Goal: Complete application form: Complete application form

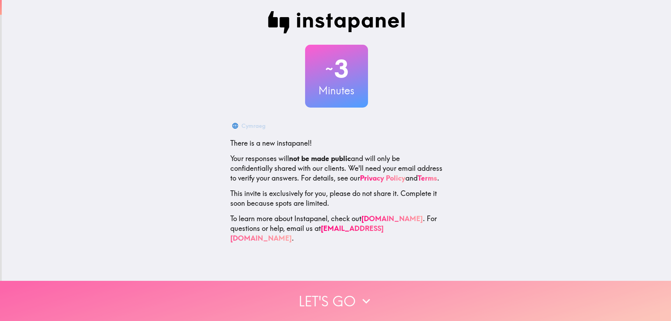
click at [321, 297] on button "Let's go" at bounding box center [335, 301] width 671 height 40
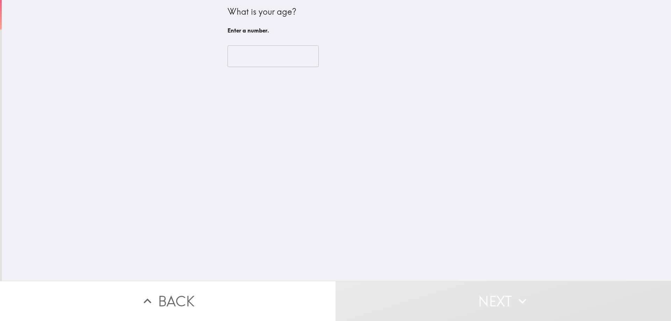
click at [253, 54] on div "What is your age? Enter a number. ​" at bounding box center [337, 140] width 670 height 281
click at [252, 58] on div "What is your age? Enter a number. ​" at bounding box center [337, 140] width 670 height 281
click at [263, 61] on div "What is your age? Enter a number. ​" at bounding box center [337, 140] width 670 height 281
click at [254, 52] on div "What is your age? Enter a number. ​" at bounding box center [337, 140] width 670 height 281
click at [434, 291] on button "Next" at bounding box center [504, 301] width 336 height 40
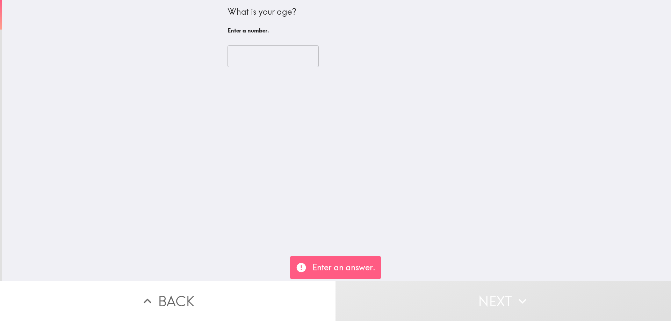
drag, startPoint x: 226, startPoint y: 35, endPoint x: 243, endPoint y: 52, distance: 24.2
click at [228, 40] on div "What is your age? Enter a number. ​" at bounding box center [337, 140] width 670 height 281
click at [243, 52] on div "What is your age? Enter a number. ​" at bounding box center [337, 140] width 670 height 281
click at [218, 68] on div "What is your age? Enter a number. ​" at bounding box center [337, 140] width 670 height 281
click at [245, 53] on div "What is your age? Enter a number. ​" at bounding box center [337, 140] width 670 height 281
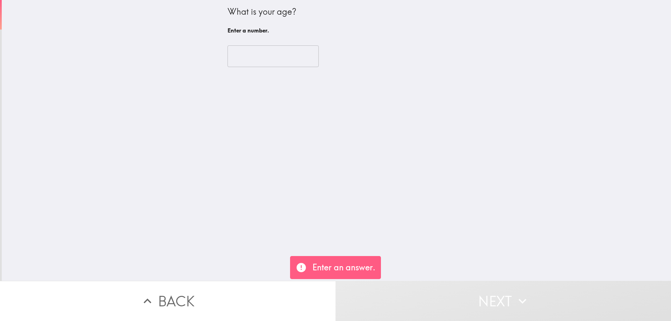
click at [245, 53] on div "What is your age? Enter a number. ​" at bounding box center [337, 140] width 670 height 281
click at [259, 300] on button "Back" at bounding box center [168, 301] width 336 height 40
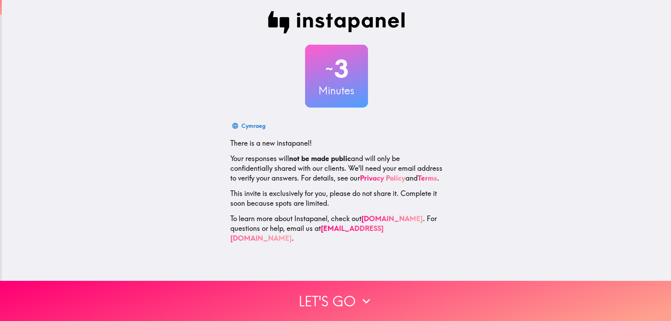
scroll to position [0, 3]
drag, startPoint x: 362, startPoint y: 205, endPoint x: 343, endPoint y: 255, distance: 53.6
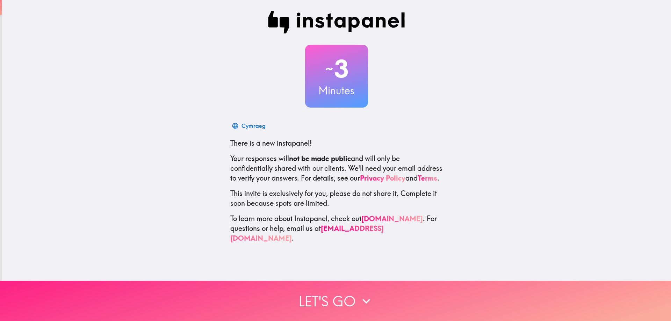
click at [337, 291] on button "Let's go" at bounding box center [335, 301] width 671 height 40
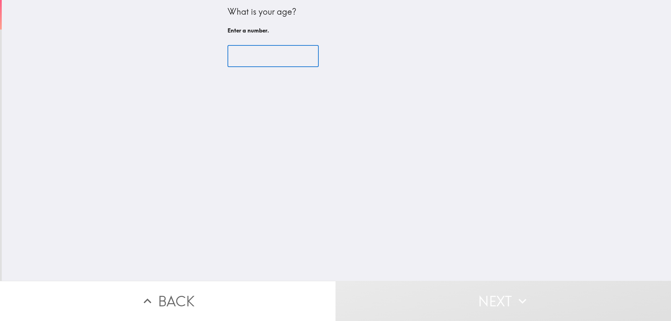
click at [247, 56] on input "number" at bounding box center [273, 56] width 91 height 22
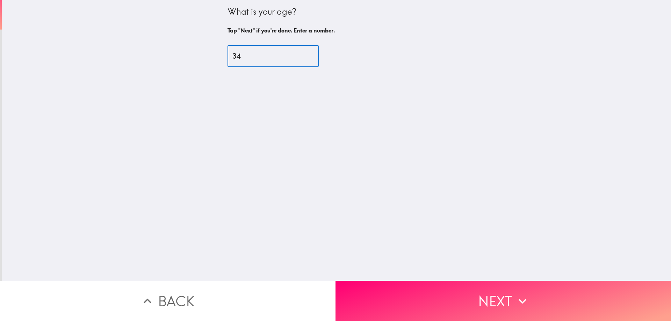
type input "34"
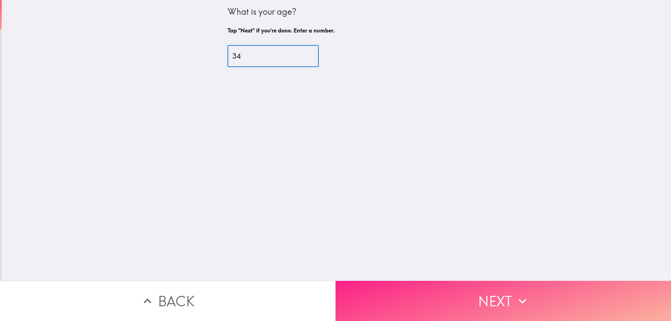
click at [448, 288] on button "Next" at bounding box center [504, 301] width 336 height 40
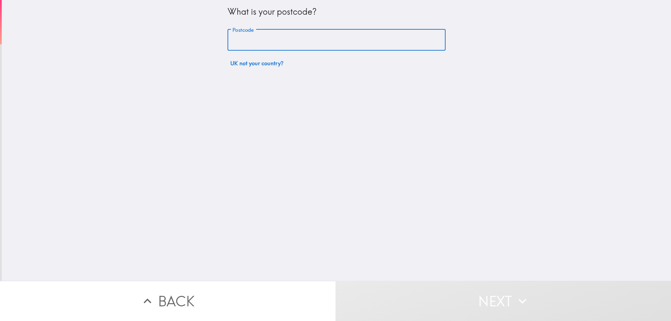
click at [251, 41] on input "Postcode" at bounding box center [337, 40] width 218 height 22
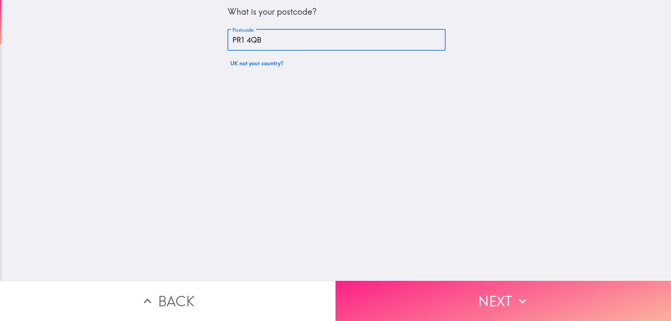
type input "PR1 4QB"
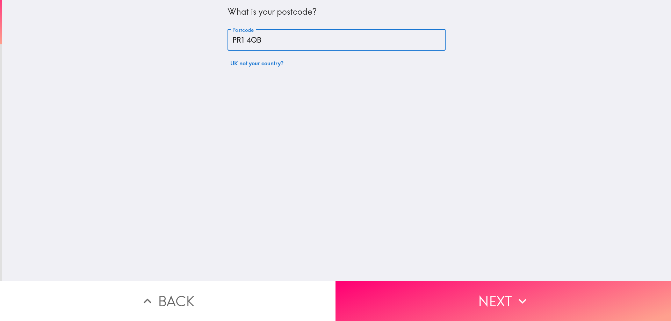
drag, startPoint x: 452, startPoint y: 286, endPoint x: 455, endPoint y: 293, distance: 7.7
click at [453, 288] on button "Next" at bounding box center [504, 301] width 336 height 40
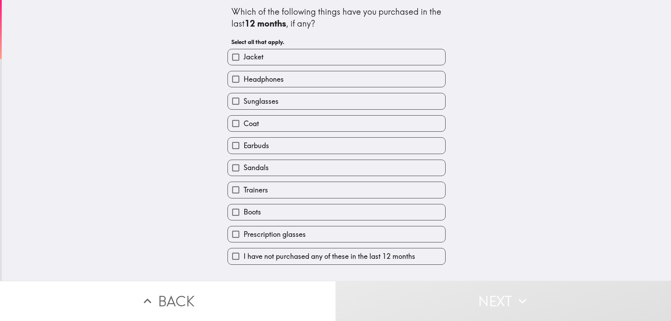
click at [283, 263] on label "I have not purchased any of these in the last 12 months" at bounding box center [336, 257] width 217 height 16
click at [244, 263] on input "I have not purchased any of these in the last 12 months" at bounding box center [236, 257] width 16 height 16
checkbox input "true"
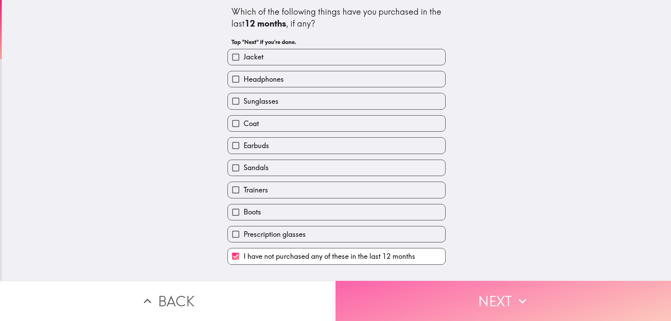
click at [492, 294] on button "Next" at bounding box center [504, 301] width 336 height 40
